Goal: Task Accomplishment & Management: Use online tool/utility

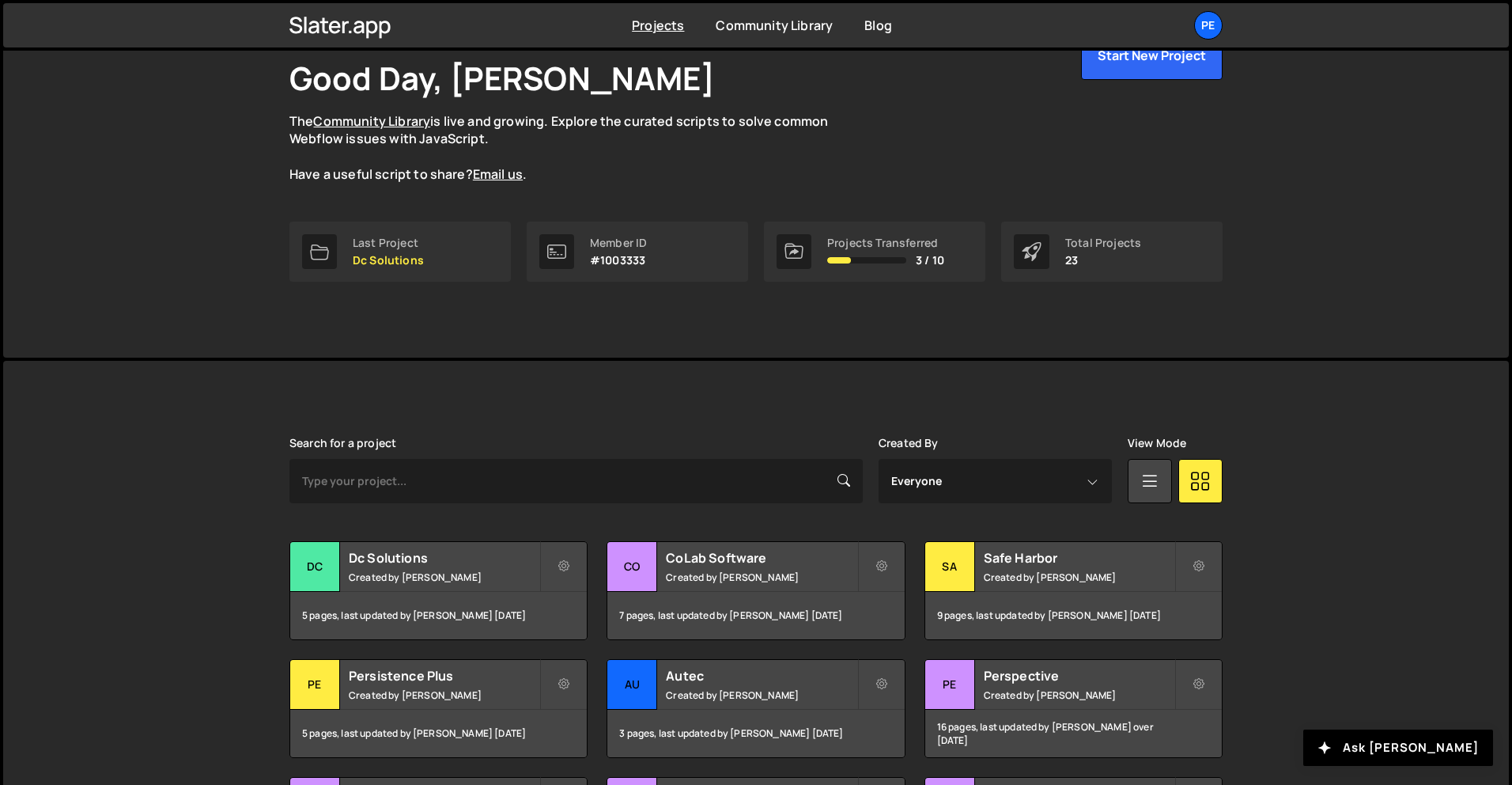
scroll to position [177, 0]
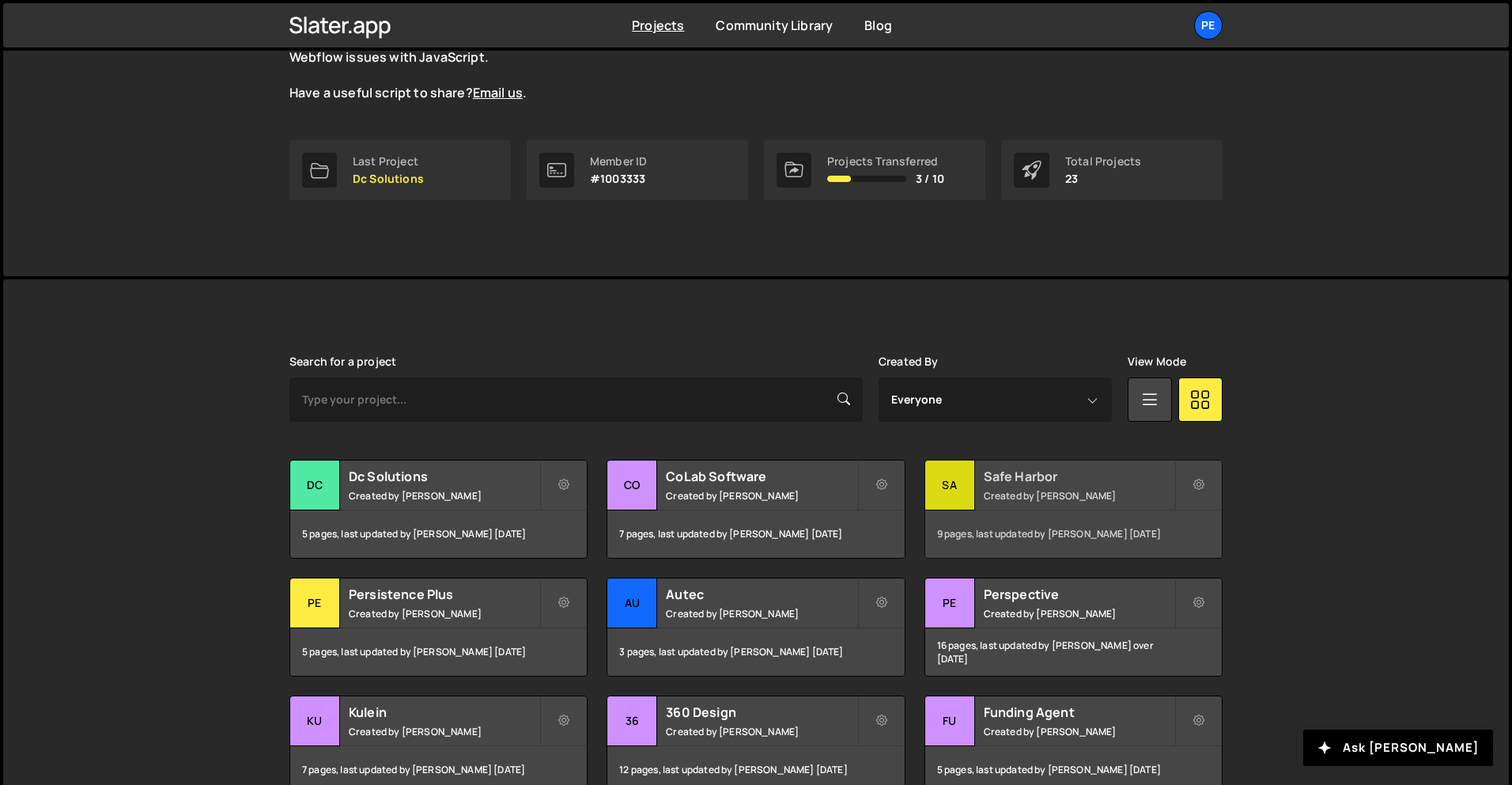
click at [1081, 497] on small "Created by Rory Beurden" at bounding box center [1078, 495] width 190 height 14
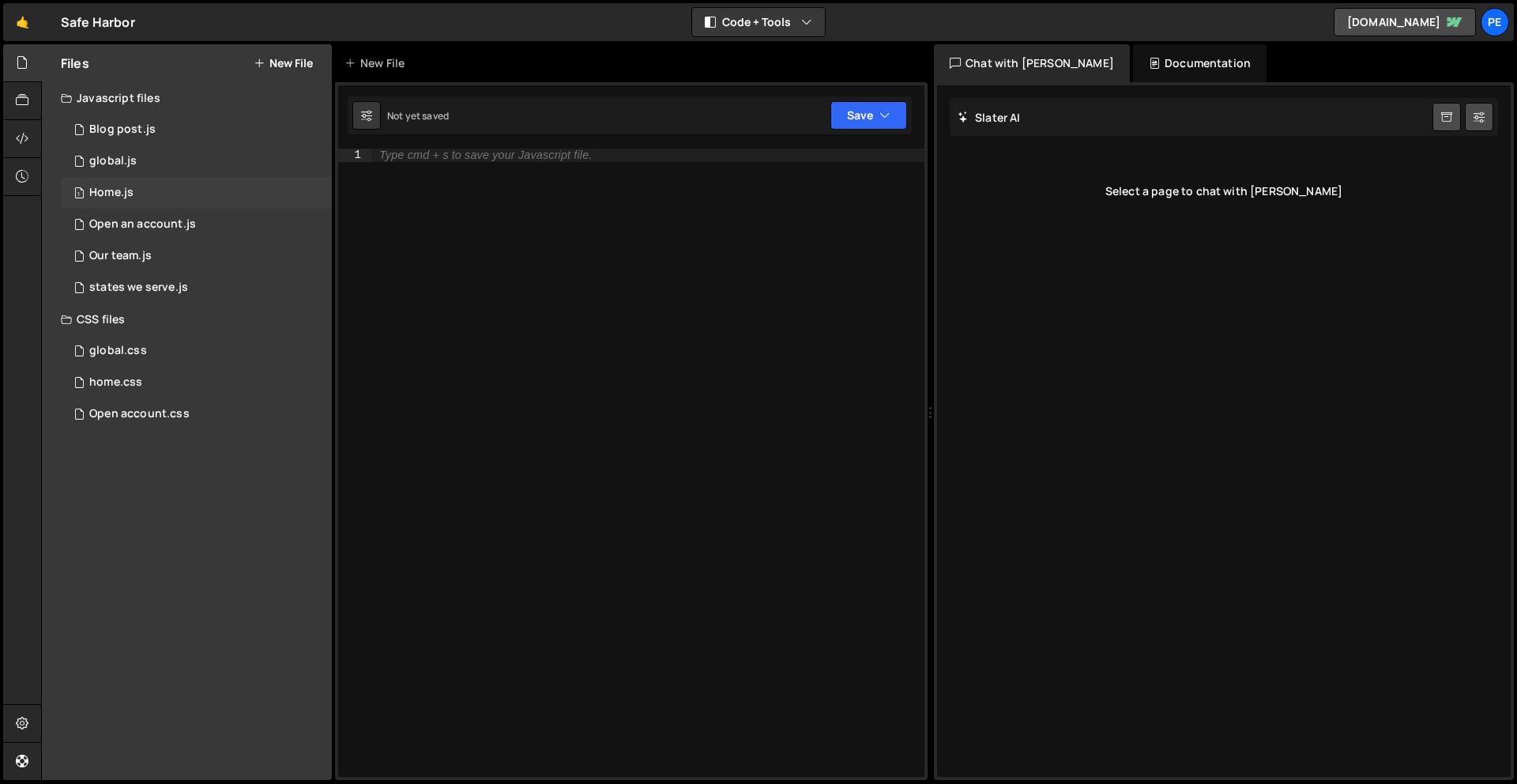
click at [109, 186] on div "Home.js" at bounding box center [112, 193] width 44 height 15
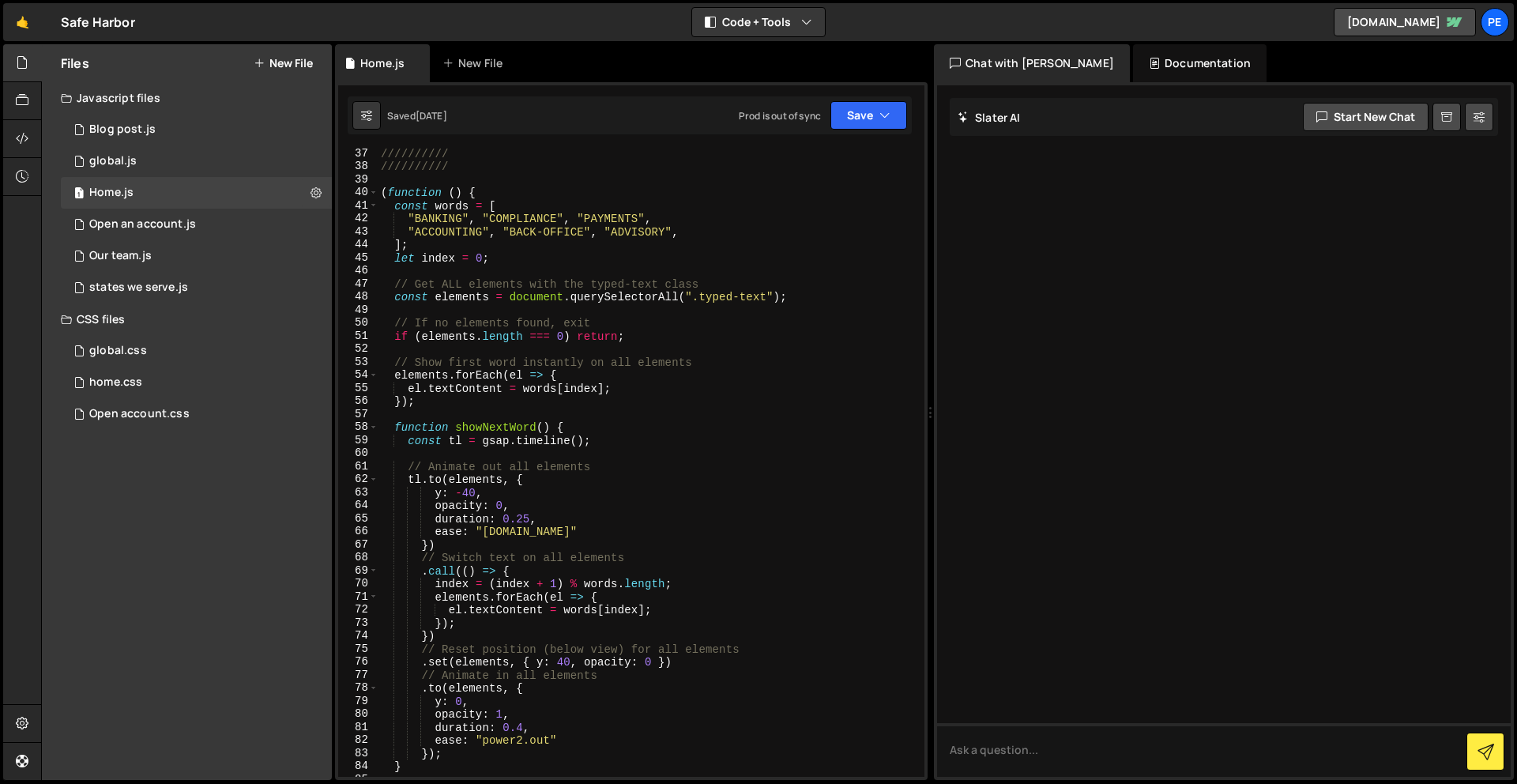
scroll to position [879, 0]
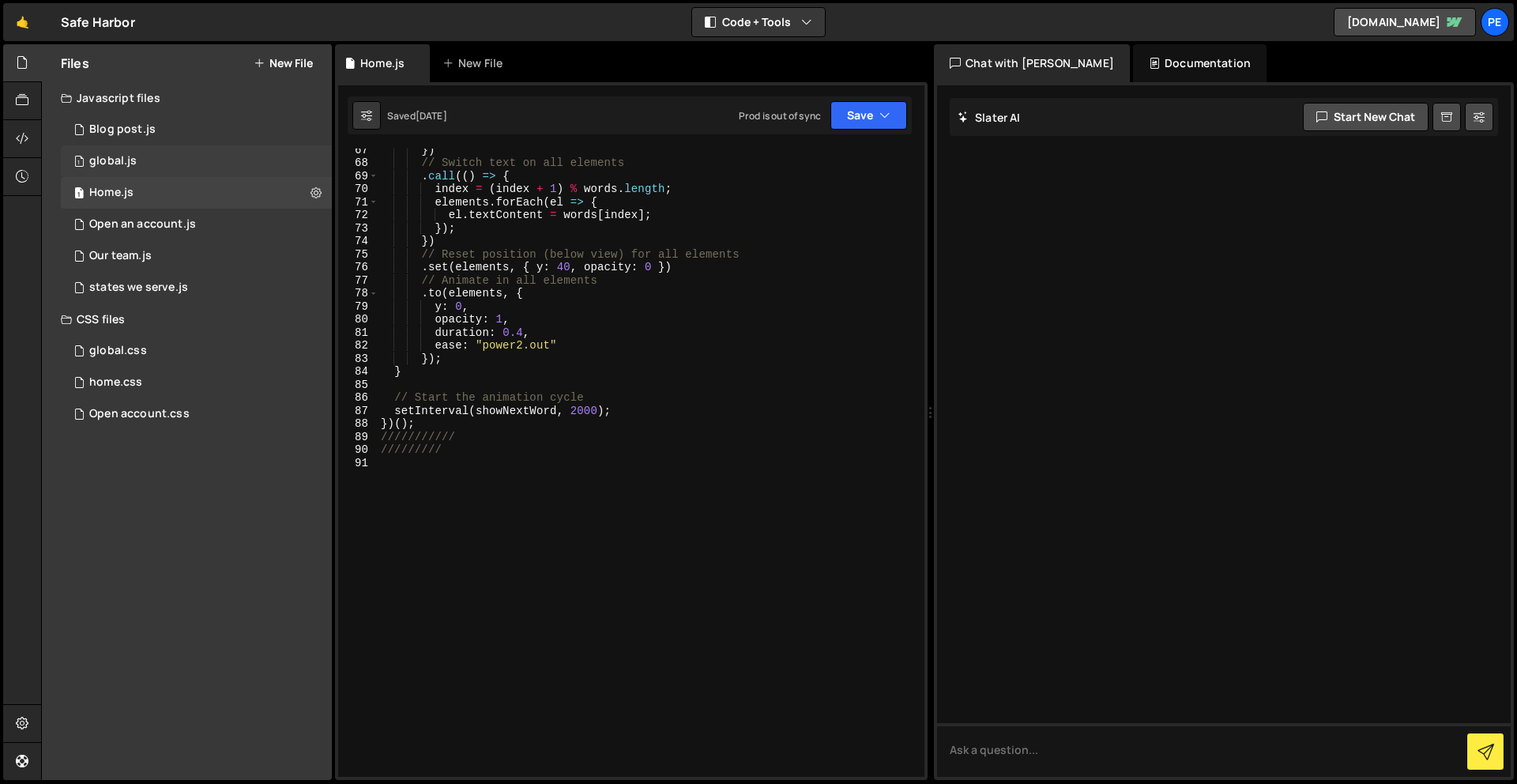
click at [123, 159] on div "global.js" at bounding box center [113, 161] width 48 height 15
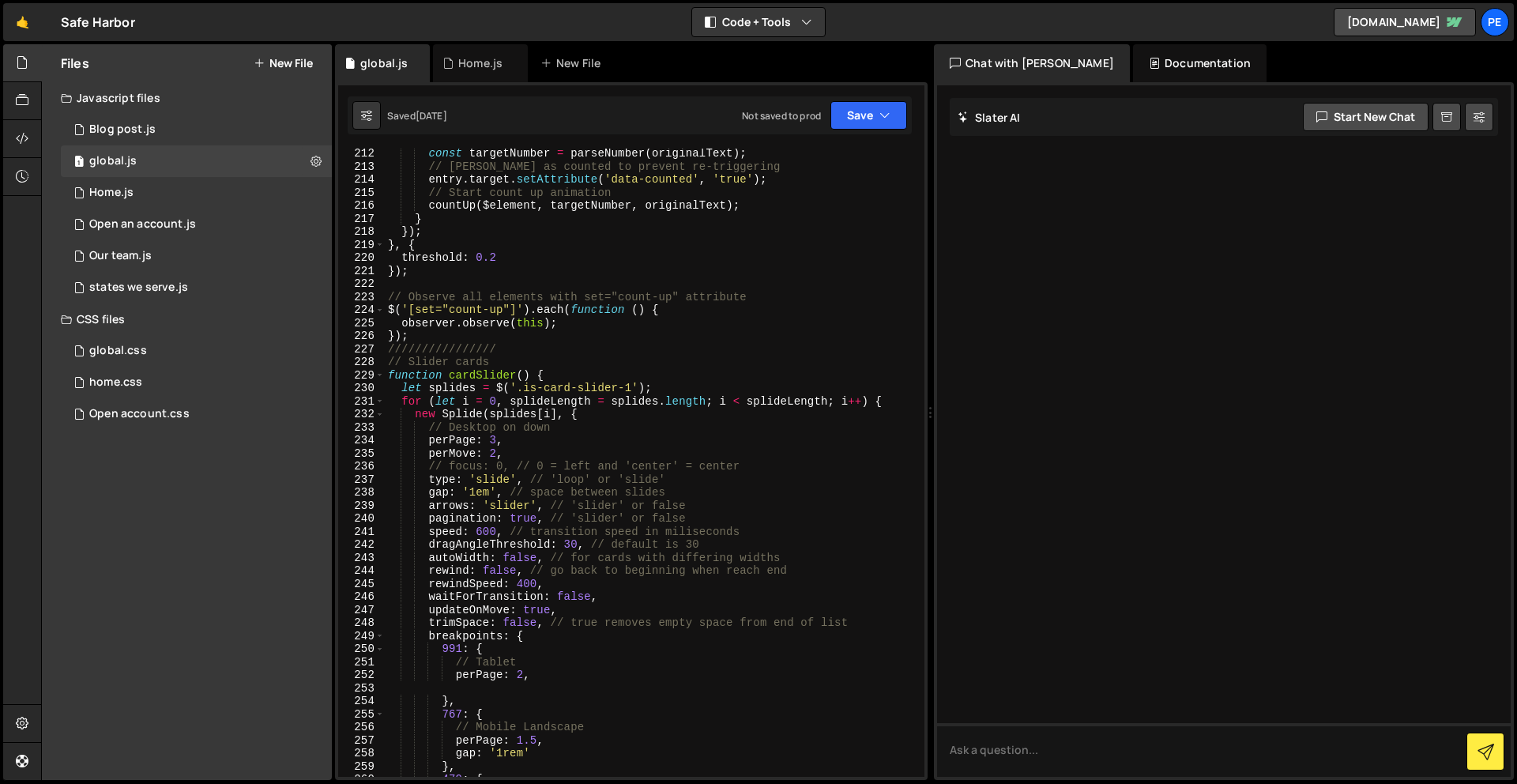
scroll to position [2952, 0]
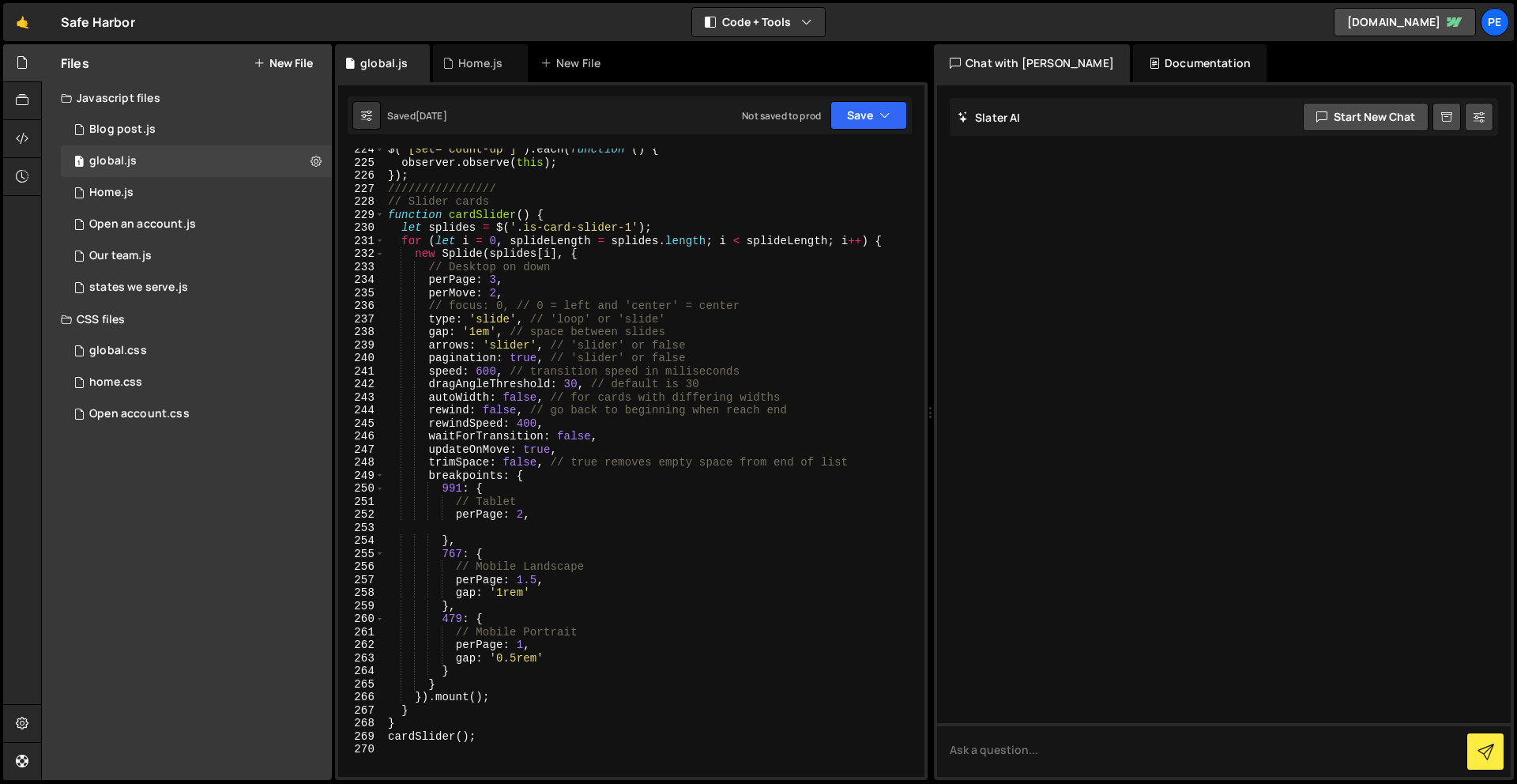
click at [497, 282] on div "$ ( '[set="count-up"]' ) . each ( function ( ) { observer . observe ( this ) ; …" at bounding box center [651, 470] width 533 height 654
click at [785, 305] on div "$ ( '[set="count-up"]' ) . each ( function ( ) { observer . observe ( this ) ; …" at bounding box center [651, 470] width 533 height 654
click at [482, 306] on div "$ ( '[set="count-up"]' ) . each ( function ( ) { observer . observe ( this ) ; …" at bounding box center [651, 470] width 533 height 654
click at [451, 304] on div "$ ( '[set="count-up"]' ) . each ( function ( ) { observer . observe ( this ) ; …" at bounding box center [651, 470] width 533 height 654
click at [509, 322] on div "$ ( '[set="count-up"]' ) . each ( function ( ) { observer . observe ( this ) ; …" at bounding box center [651, 470] width 533 height 654
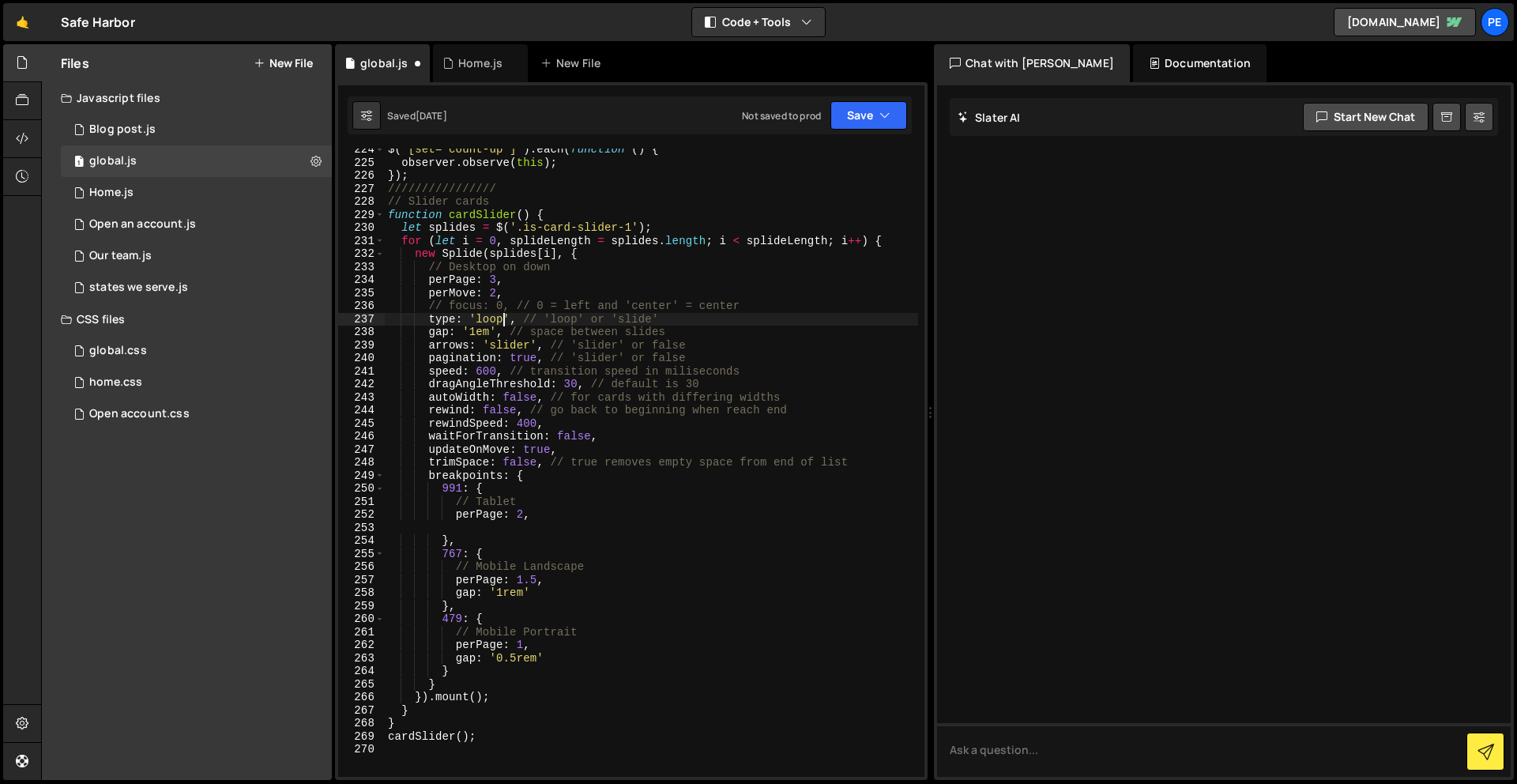
scroll to position [0, 7]
type textarea "type: 'loop', // 'loop' or 'slide'"
click at [852, 125] on button "Save" at bounding box center [869, 115] width 77 height 28
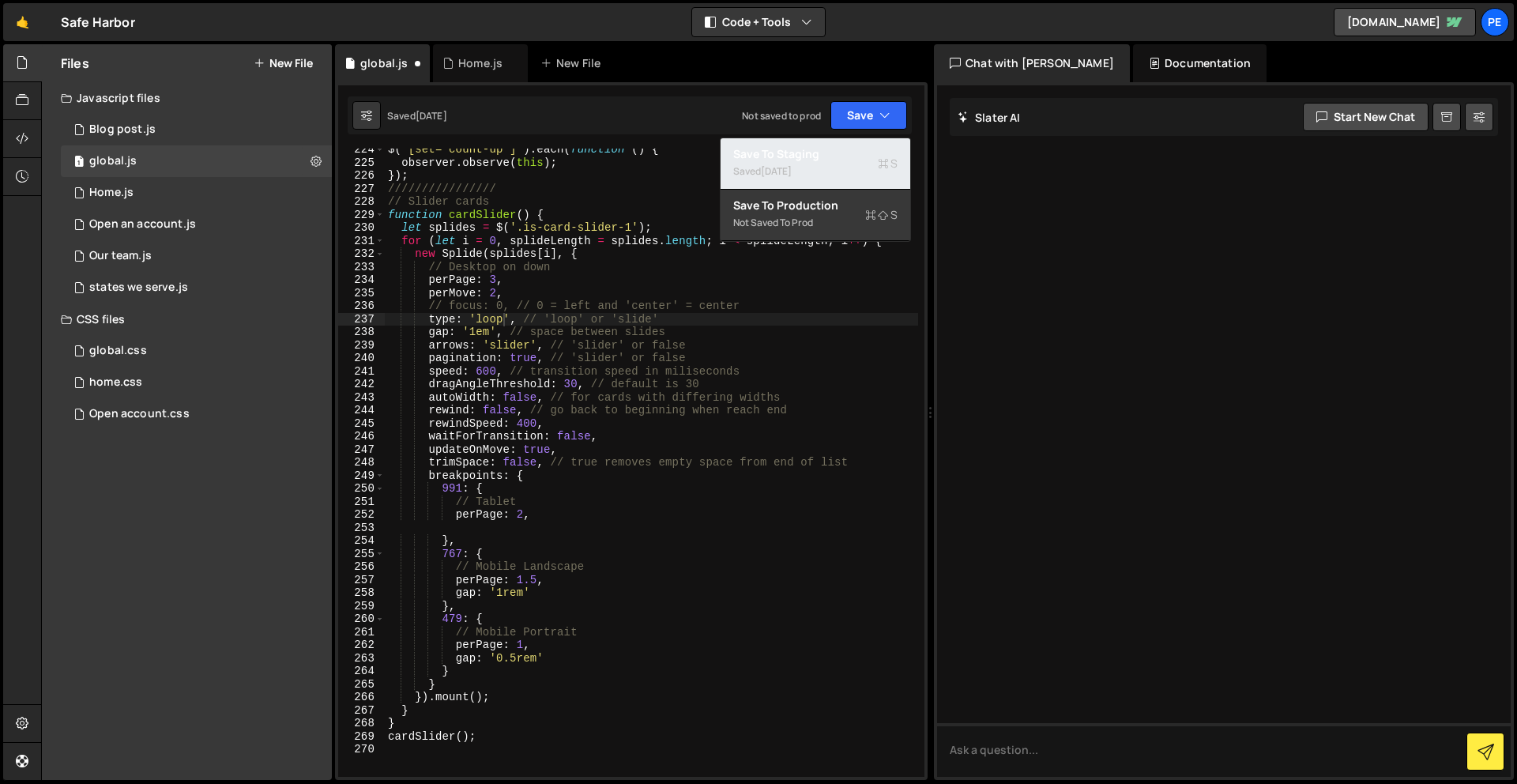
click at [848, 163] on div "Saved [DATE]" at bounding box center [815, 171] width 165 height 19
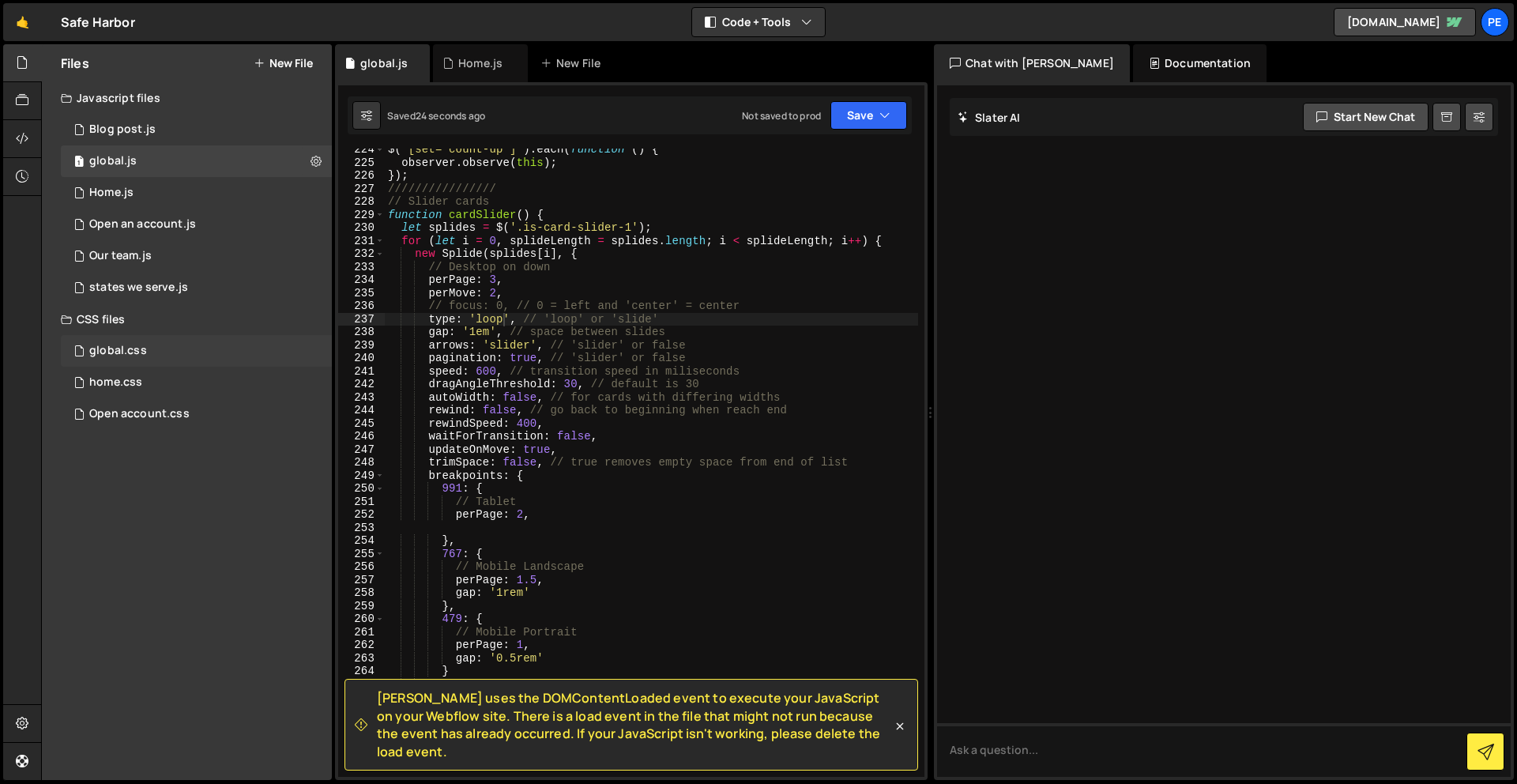
click at [135, 335] on div "global.css 0" at bounding box center [196, 351] width 271 height 32
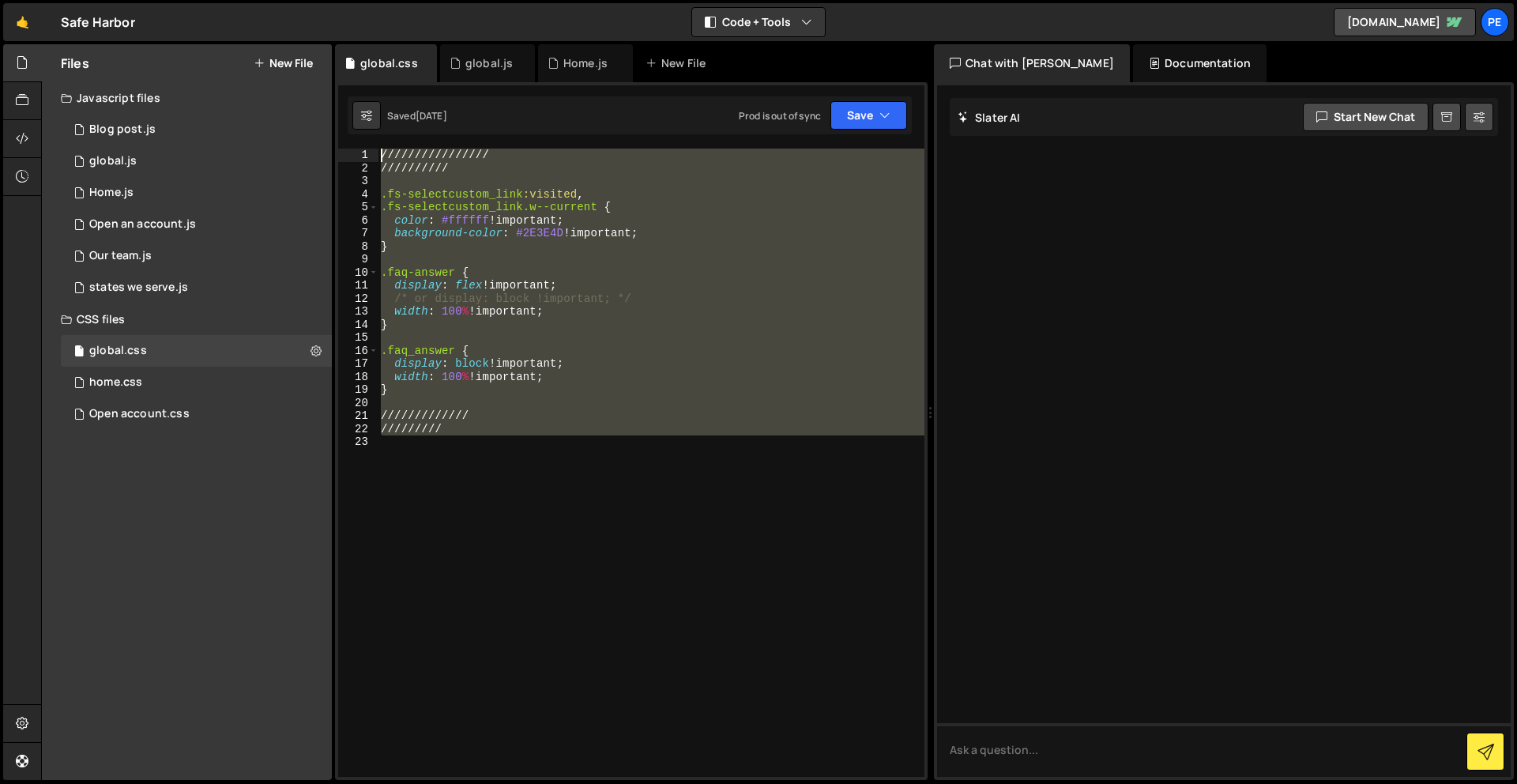
drag, startPoint x: 530, startPoint y: 549, endPoint x: 383, endPoint y: 154, distance: 421.5
click at [383, 154] on div "//////////////// ////////// .fs-selectcustom_link :visited , .fs-selectcustom_l…" at bounding box center [651, 475] width 547 height 654
type textarea "//////////////// //////////"
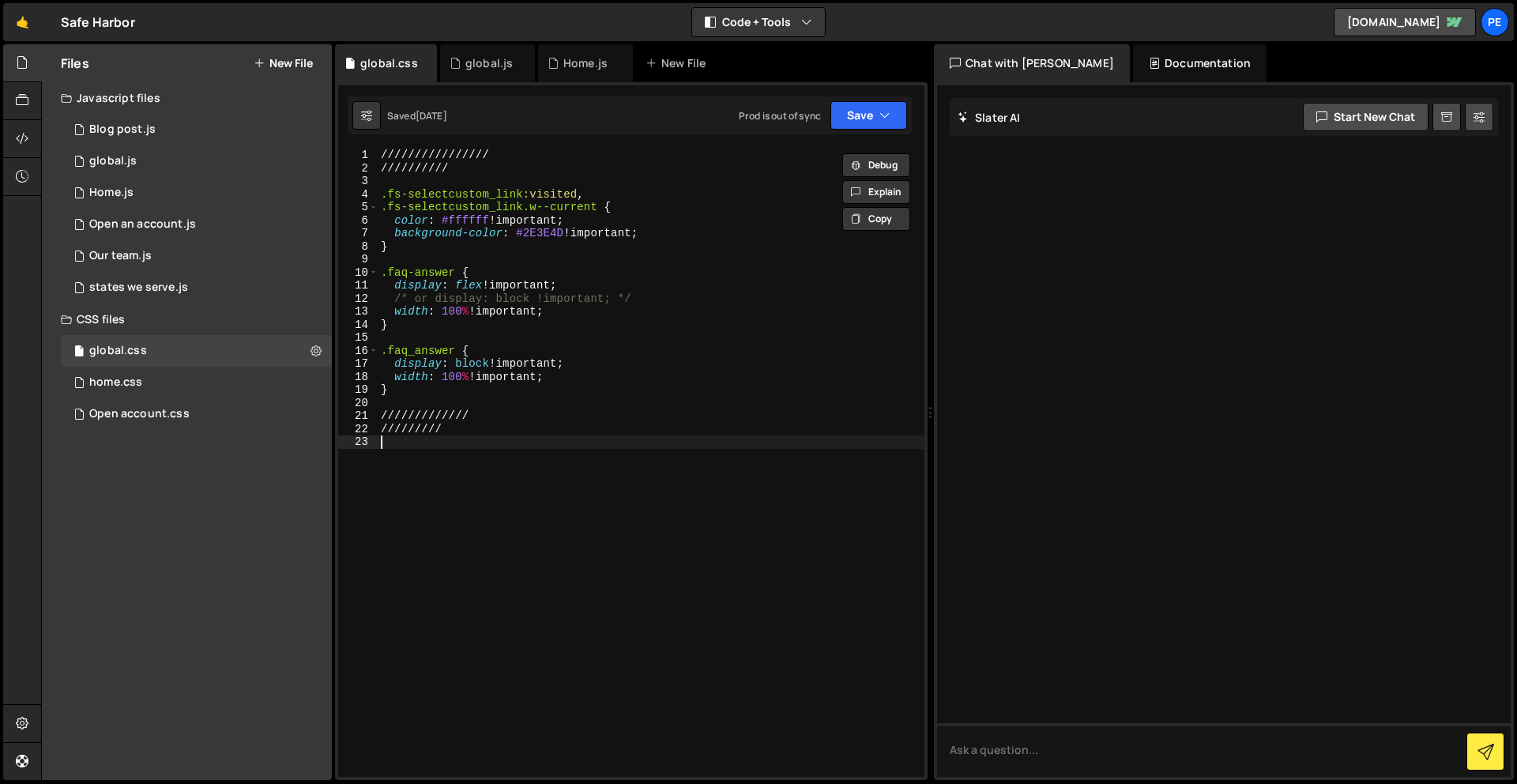
click at [614, 763] on div "//////////////// ////////// .fs-selectcustom_link :visited , .fs-selectcustom_l…" at bounding box center [651, 475] width 547 height 654
click at [144, 373] on div "home.css 0" at bounding box center [196, 382] width 271 height 32
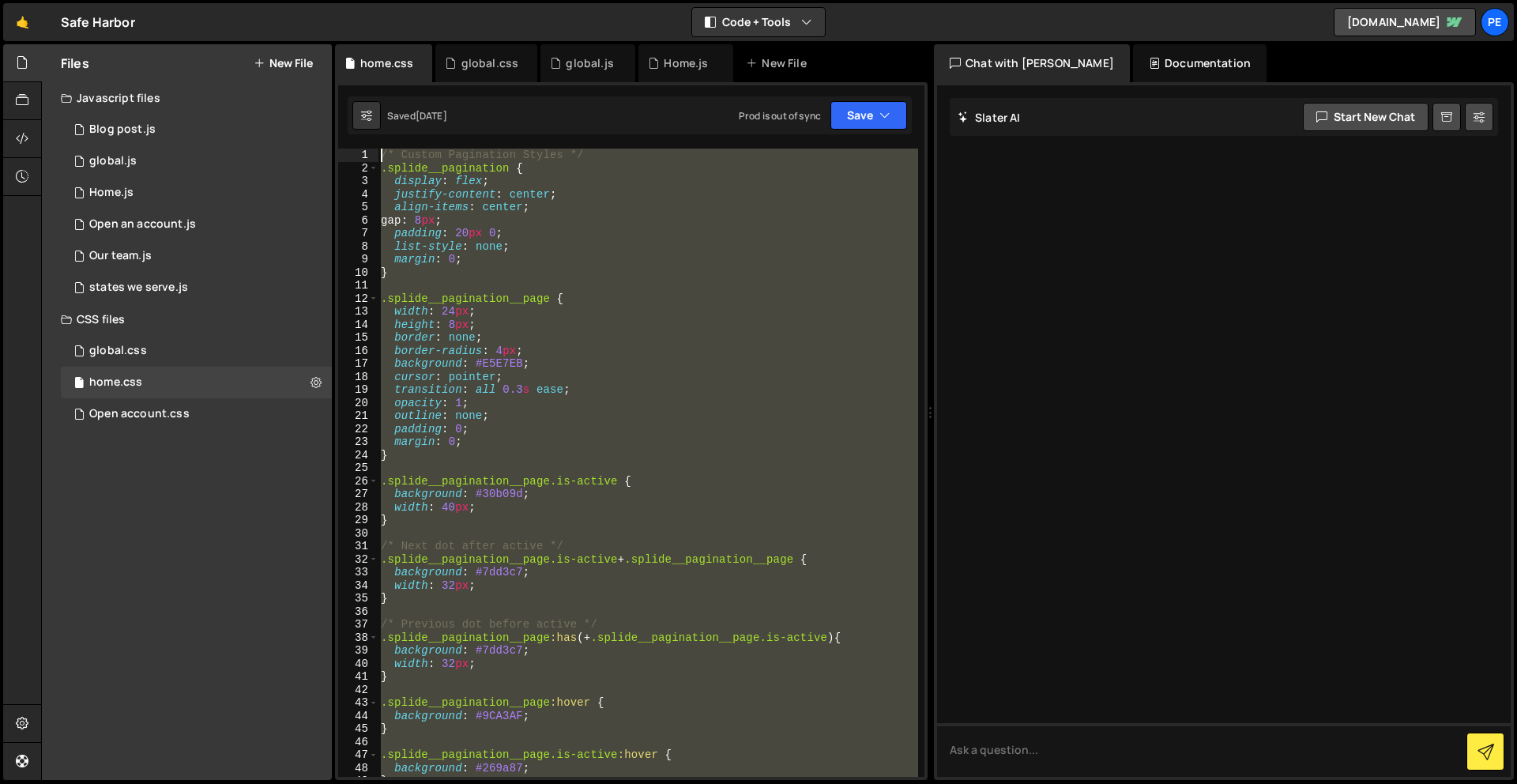
scroll to position [0, 0]
drag, startPoint x: 490, startPoint y: 578, endPoint x: 406, endPoint y: 7, distance: 577.1
click at [406, 7] on div "Hold on a sec... Are you certain you wish to leave this page? Any changes you'v…" at bounding box center [758, 392] width 1517 height 784
type textarea "/* Custom Pagination Styles */ .splide__pagination {"
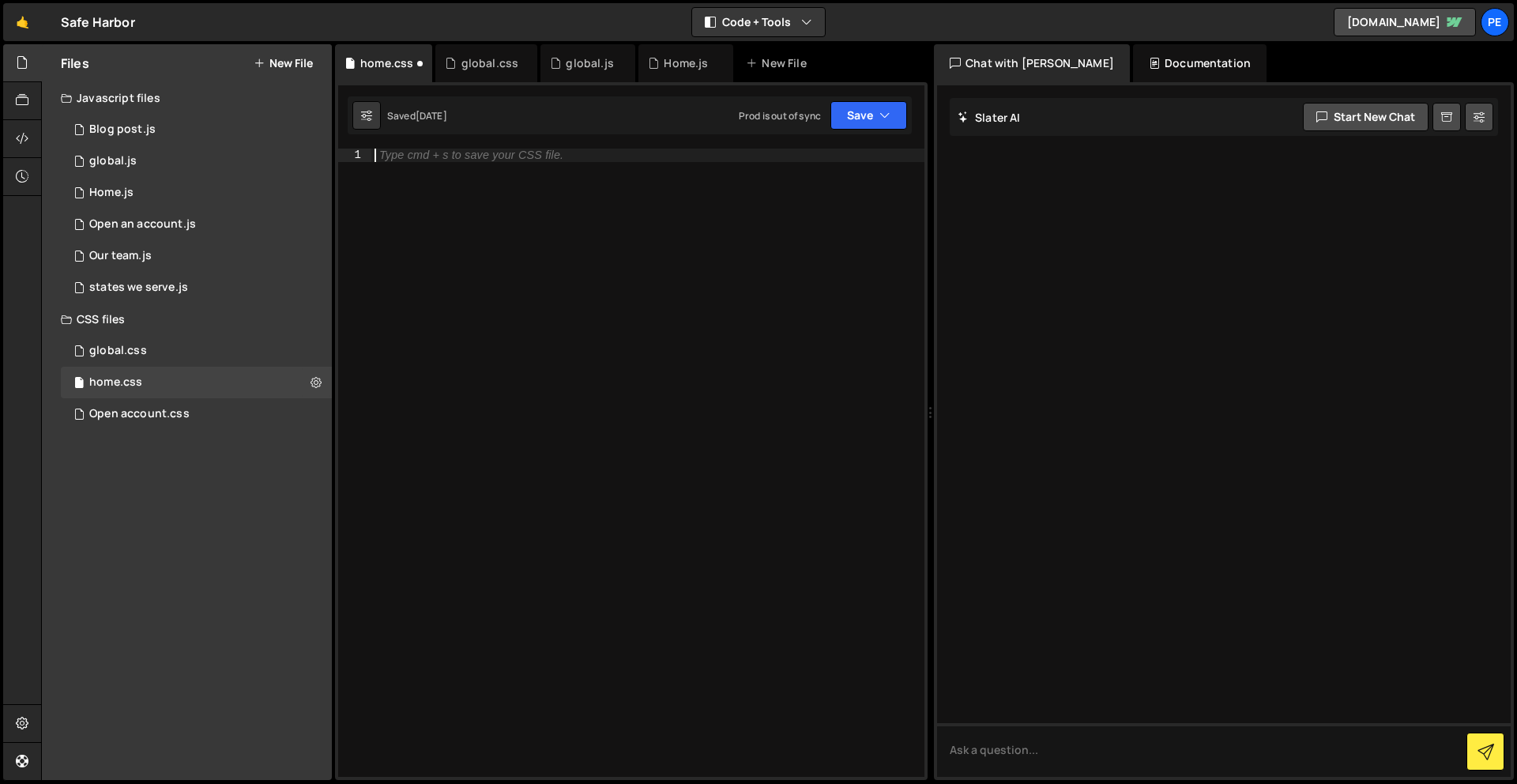
click at [731, 256] on div "Type cmd + s to save your CSS file." at bounding box center [648, 475] width 553 height 654
click at [840, 113] on button "Save" at bounding box center [869, 115] width 77 height 28
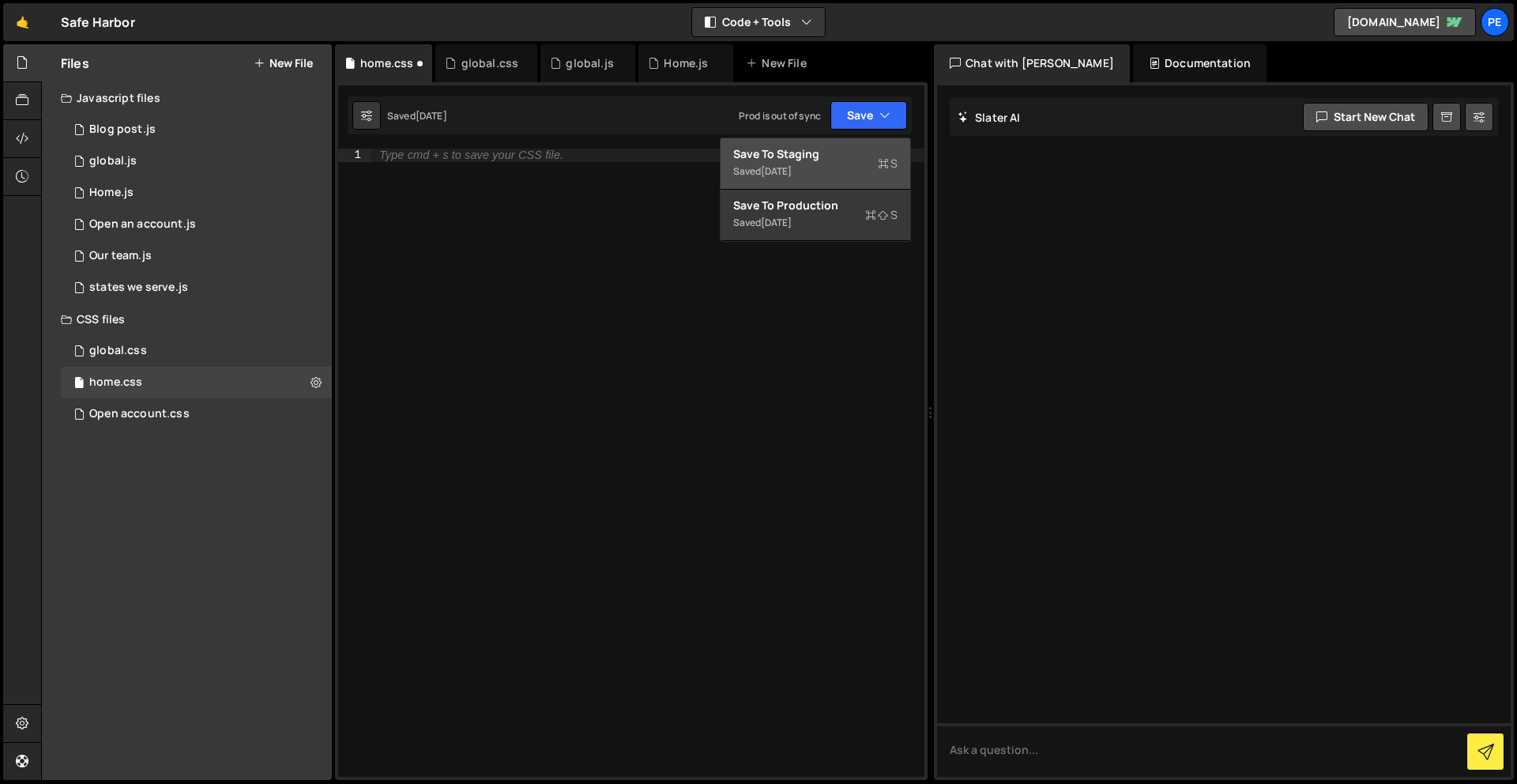
click at [837, 158] on div "Save to Staging S" at bounding box center [815, 154] width 165 height 16
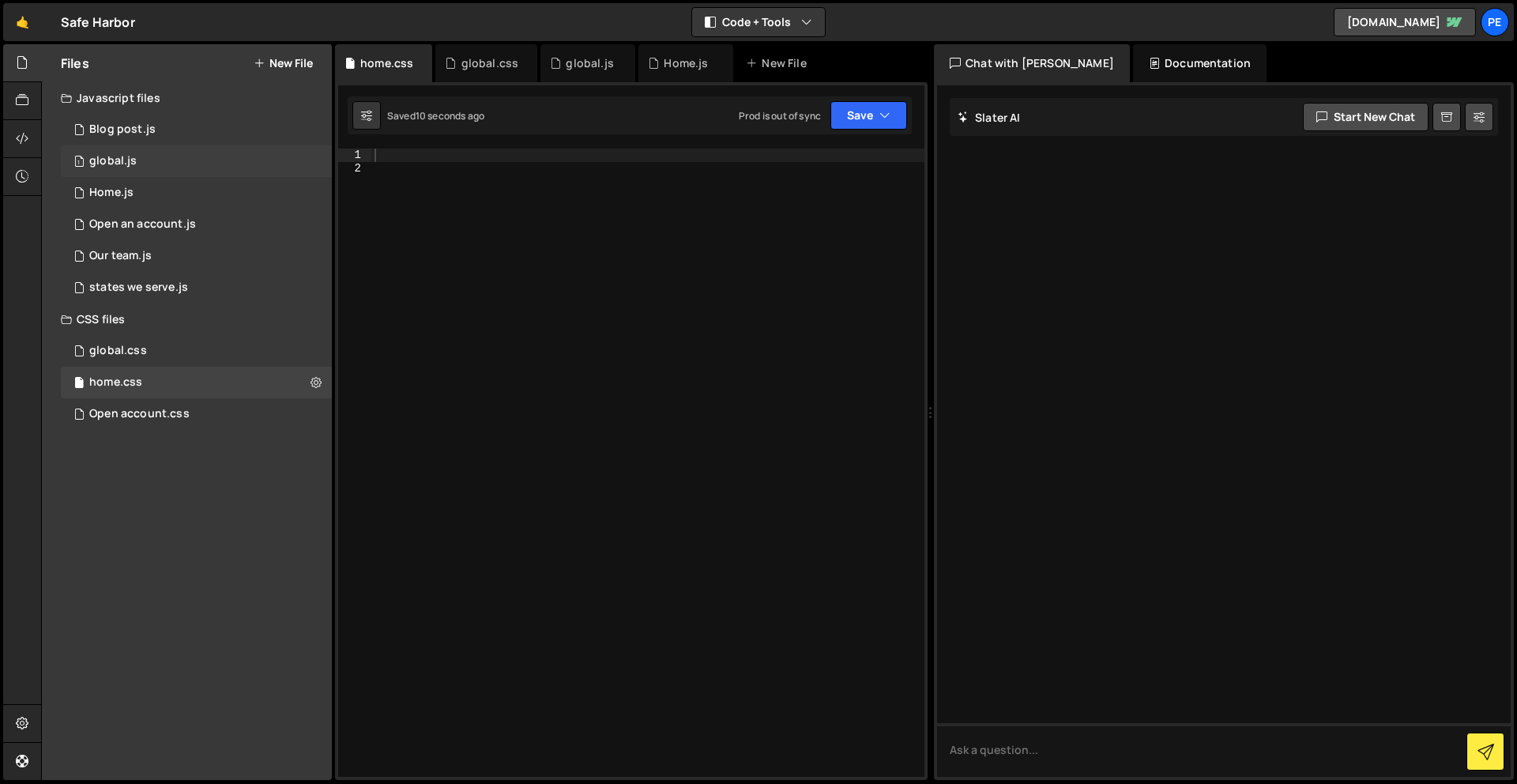
click at [144, 166] on div "1 global.js 0" at bounding box center [196, 160] width 271 height 32
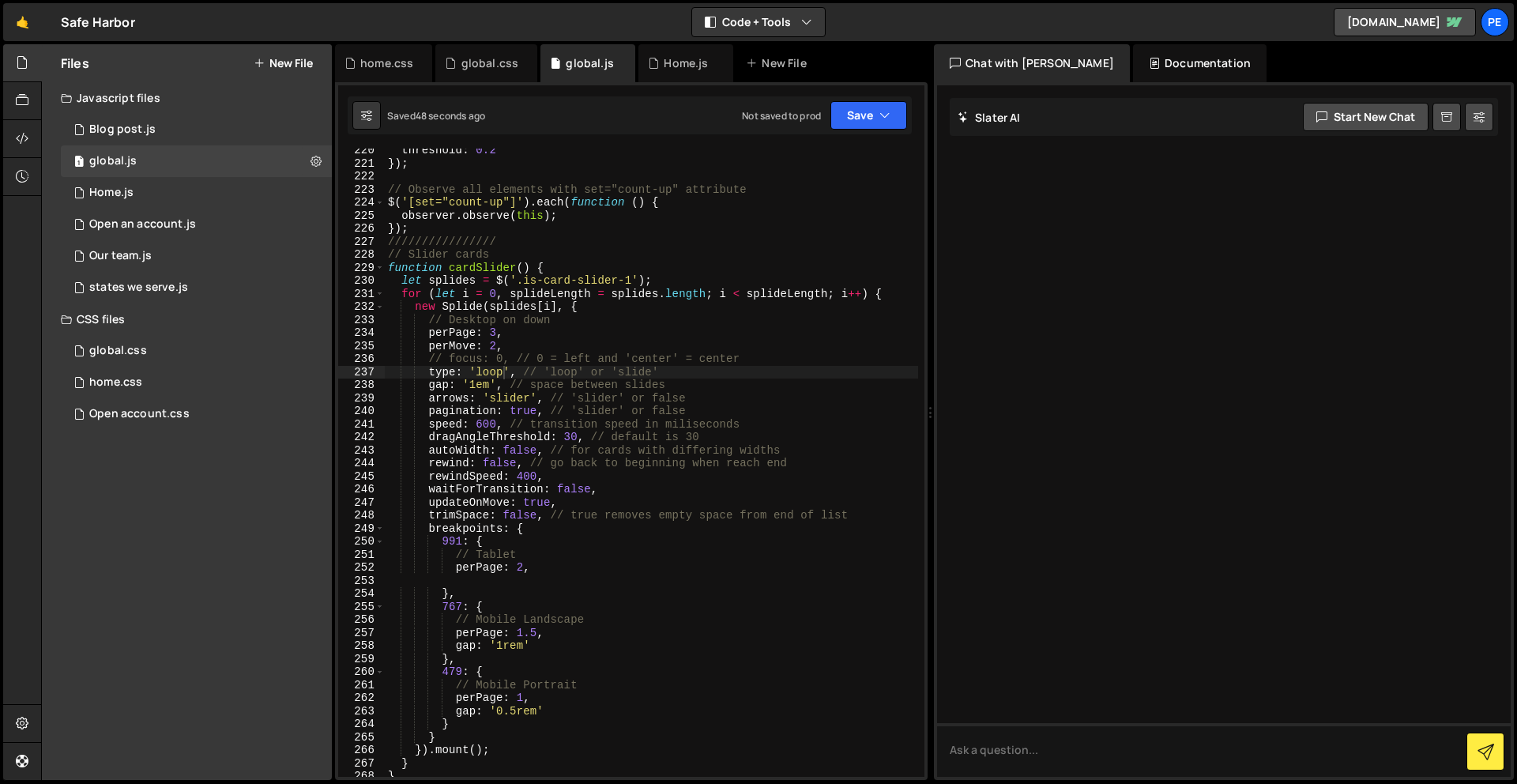
scroll to position [2899, 0]
click at [541, 411] on div "threshold : 0.2 }) ; // Observe all elements with set="count-up" attribute $ ( …" at bounding box center [651, 471] width 533 height 654
type textarea "pagination: false, // 'slider' or false"
click at [863, 105] on button "Save" at bounding box center [869, 115] width 77 height 28
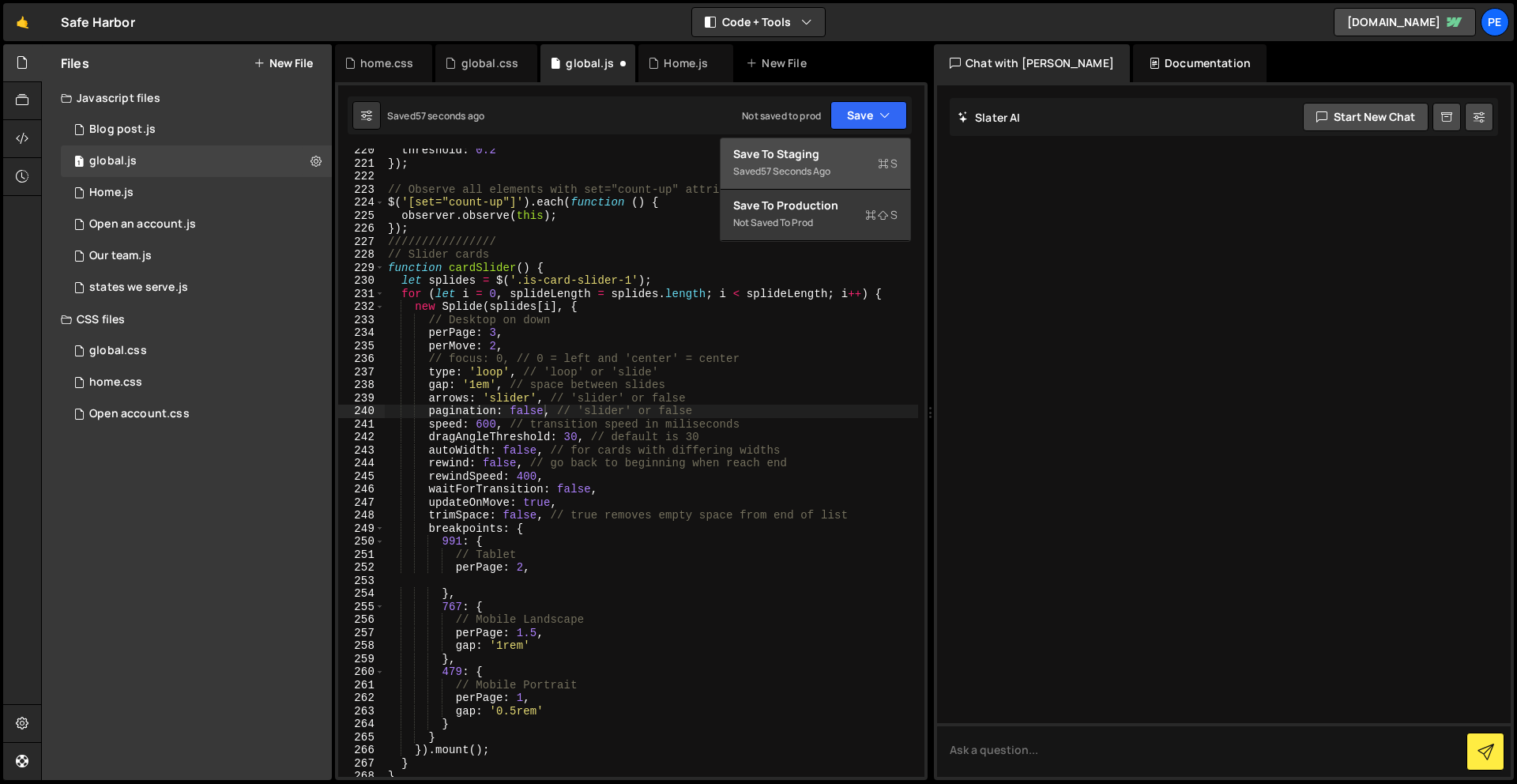
click at [863, 139] on button "Save to Staging S Saved 57 seconds ago" at bounding box center [816, 164] width 189 height 51
